Goal: Obtain resource: Obtain resource

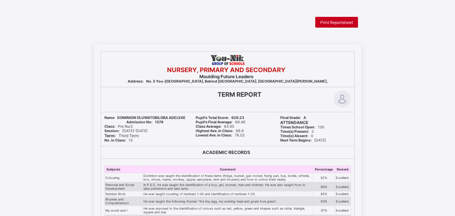
click at [336, 26] on div "Print Reportsheet" at bounding box center [336, 22] width 43 height 11
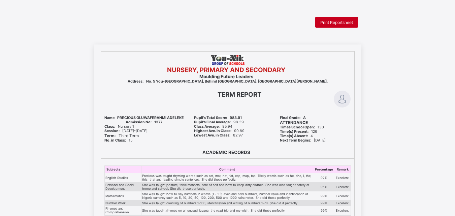
click at [339, 19] on div "Print Reportsheet" at bounding box center [336, 22] width 43 height 11
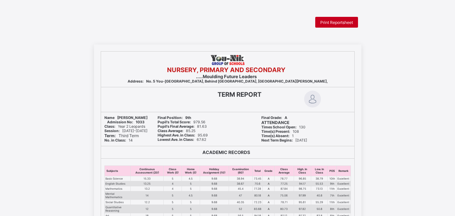
click at [334, 18] on div "Print Reportsheet" at bounding box center [336, 22] width 43 height 11
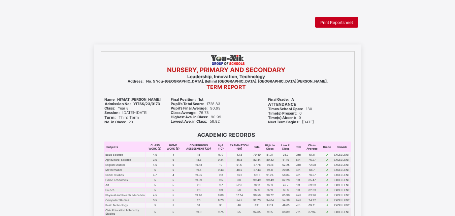
click at [327, 22] on span "Print Reportsheet" at bounding box center [336, 22] width 33 height 5
